Goal: Task Accomplishment & Management: Manage account settings

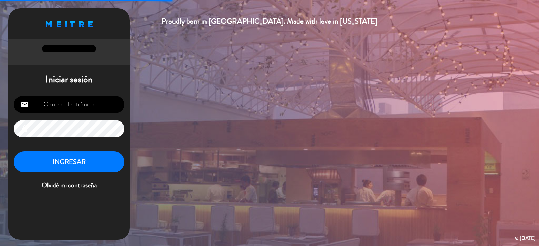
type input "[EMAIL_ADDRESS][DOMAIN_NAME]"
click at [69, 165] on button "INGRESAR" at bounding box center [69, 162] width 111 height 21
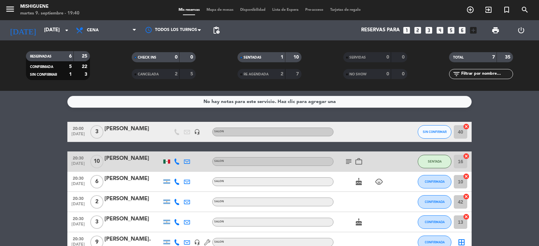
click at [351, 160] on icon "subject" at bounding box center [349, 162] width 8 height 8
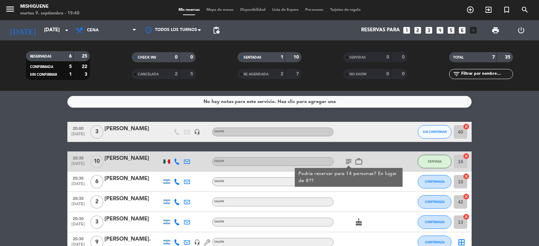
click at [348, 161] on icon "subject" at bounding box center [349, 162] width 8 height 8
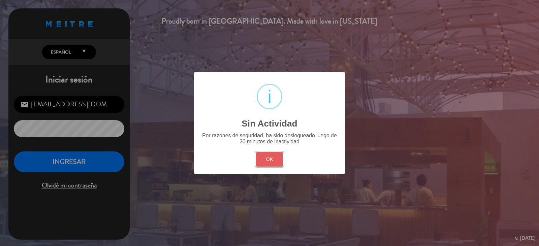
click at [279, 154] on button "OK" at bounding box center [269, 159] width 27 height 14
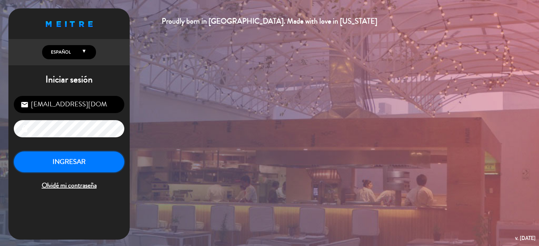
click at [79, 162] on button "INGRESAR" at bounding box center [69, 162] width 111 height 21
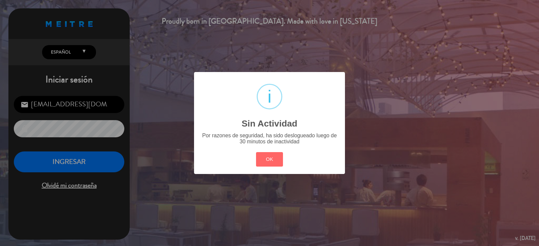
click at [82, 163] on div "? ! i Sin Actividad × Por razones de seguridad, ha sido deslogueado luego de 30…" at bounding box center [269, 123] width 539 height 246
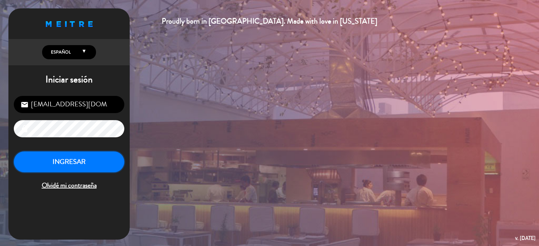
click at [105, 158] on button "INGRESAR" at bounding box center [69, 162] width 111 height 21
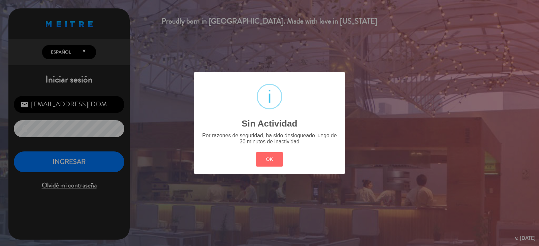
click at [42, 161] on div "? ! i Sin Actividad × Por razones de seguridad, ha sido deslogueado luego de 30…" at bounding box center [269, 123] width 539 height 246
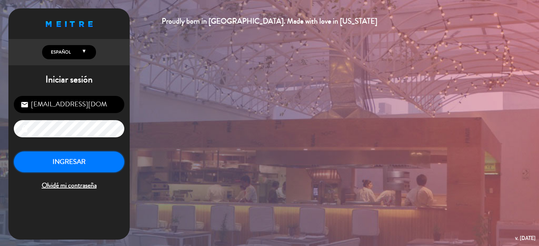
click at [42, 161] on button "INGRESAR" at bounding box center [69, 162] width 111 height 21
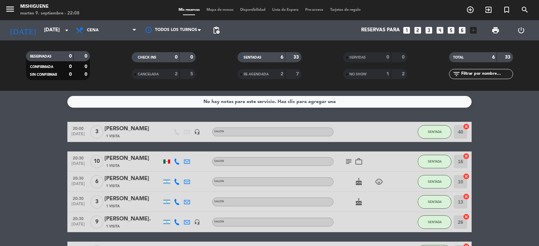
scroll to position [50, 0]
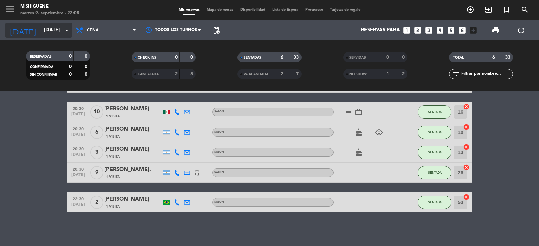
click at [64, 28] on icon "arrow_drop_down" at bounding box center [67, 30] width 8 height 8
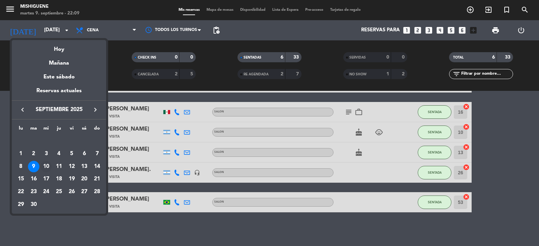
click at [47, 164] on div "10" at bounding box center [45, 166] width 11 height 11
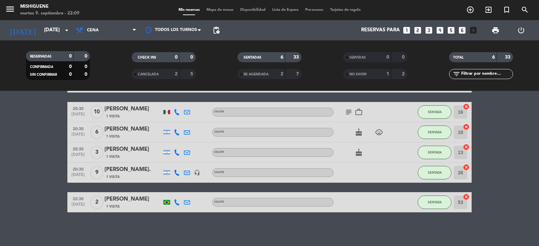
type input "[DATE]"
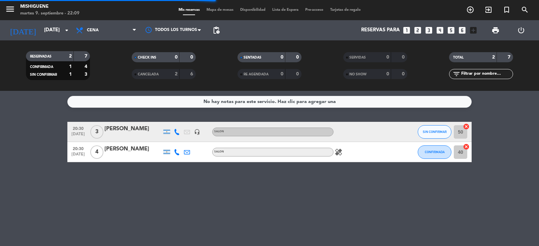
scroll to position [0, 0]
click at [338, 155] on icon "healing" at bounding box center [339, 152] width 8 height 8
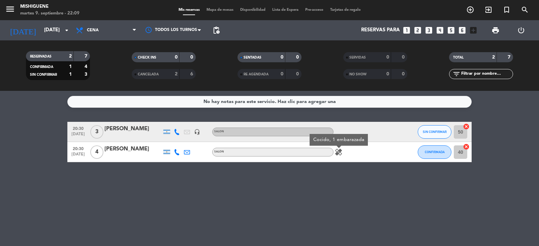
click at [0, 222] on div "No hay notas para este servicio. Haz clic para agregar una 20:30 [DATE] 3 [PERS…" at bounding box center [269, 168] width 539 height 155
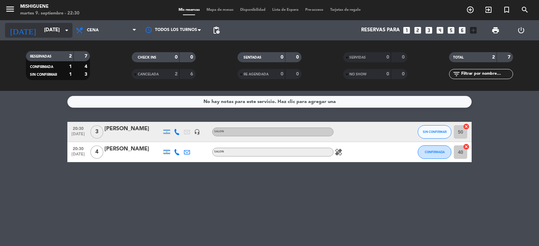
click at [54, 29] on input "[DATE]" at bounding box center [73, 30] width 65 height 13
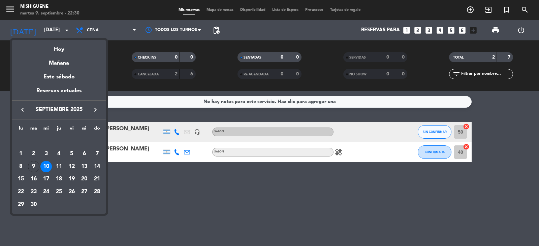
click at [50, 165] on div "10" at bounding box center [45, 166] width 11 height 11
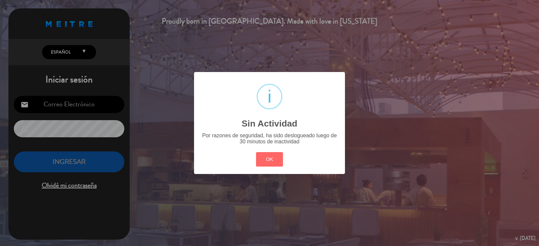
type input "[EMAIL_ADDRESS][DOMAIN_NAME]"
